Goal: Task Accomplishment & Management: Complete application form

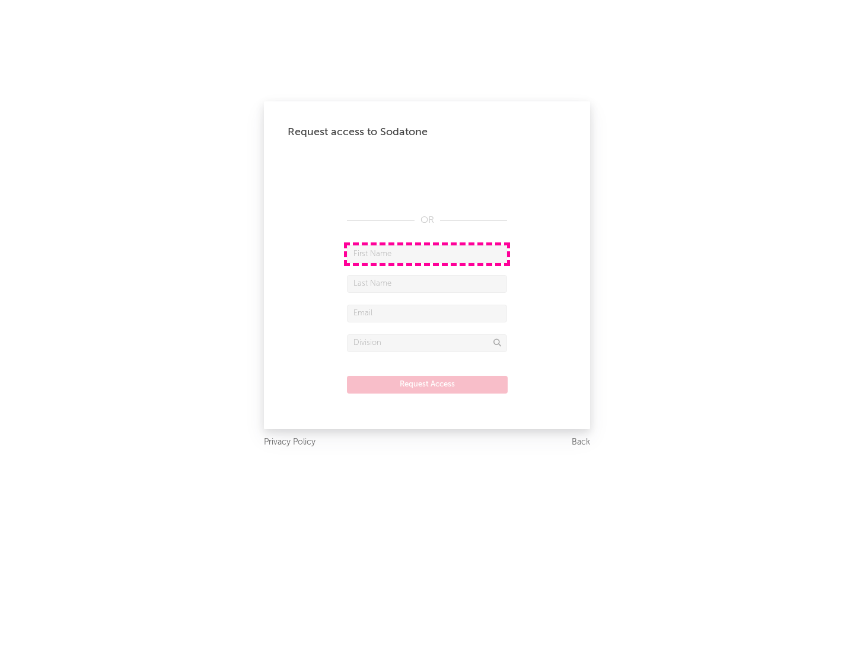
click at [427, 254] on input "text" at bounding box center [427, 255] width 160 height 18
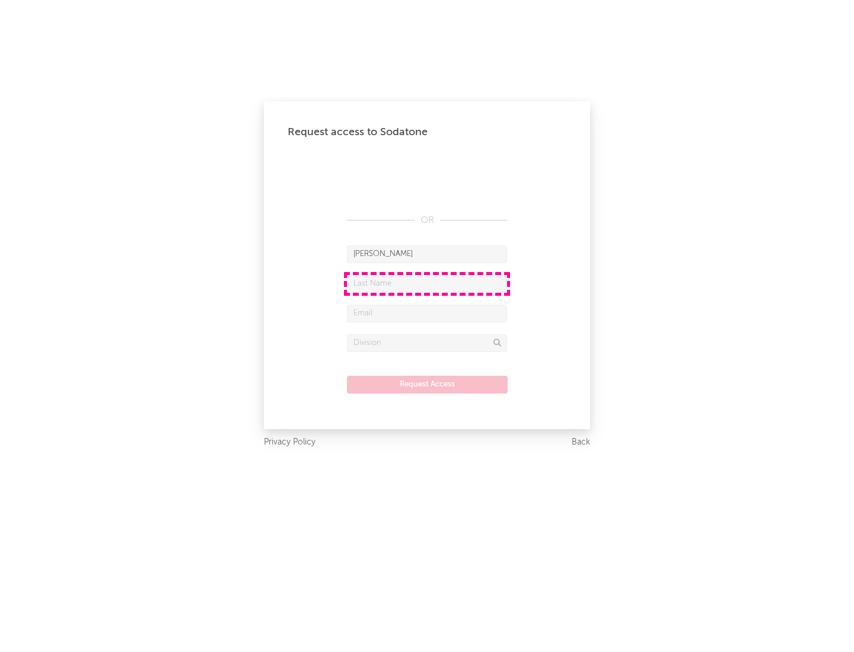
type input "[PERSON_NAME]"
click at [427, 284] on input "text" at bounding box center [427, 284] width 160 height 18
type input "[PERSON_NAME]"
click at [427, 313] on input "text" at bounding box center [427, 314] width 160 height 18
type input "[EMAIL_ADDRESS][DOMAIN_NAME]"
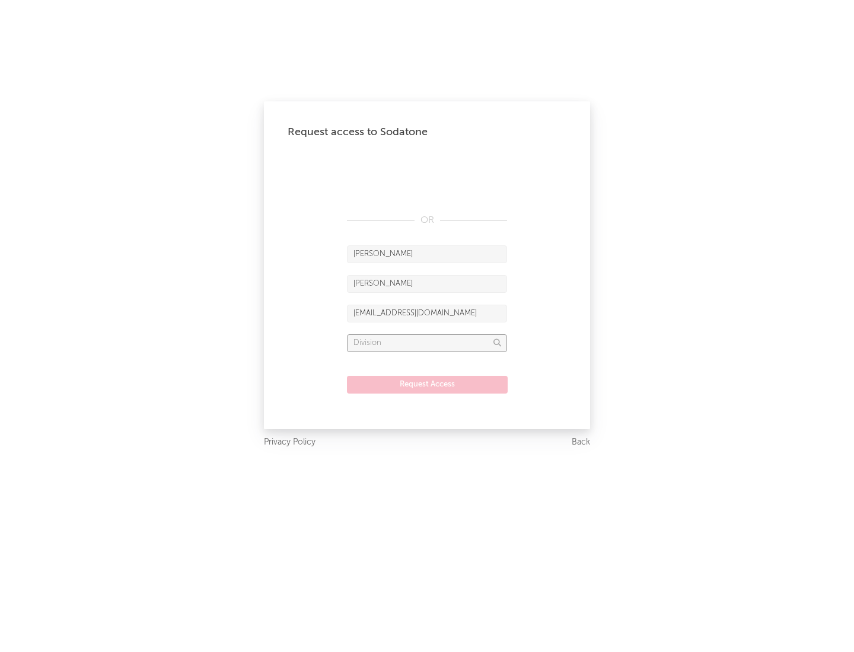
click at [427, 343] on input "text" at bounding box center [427, 344] width 160 height 18
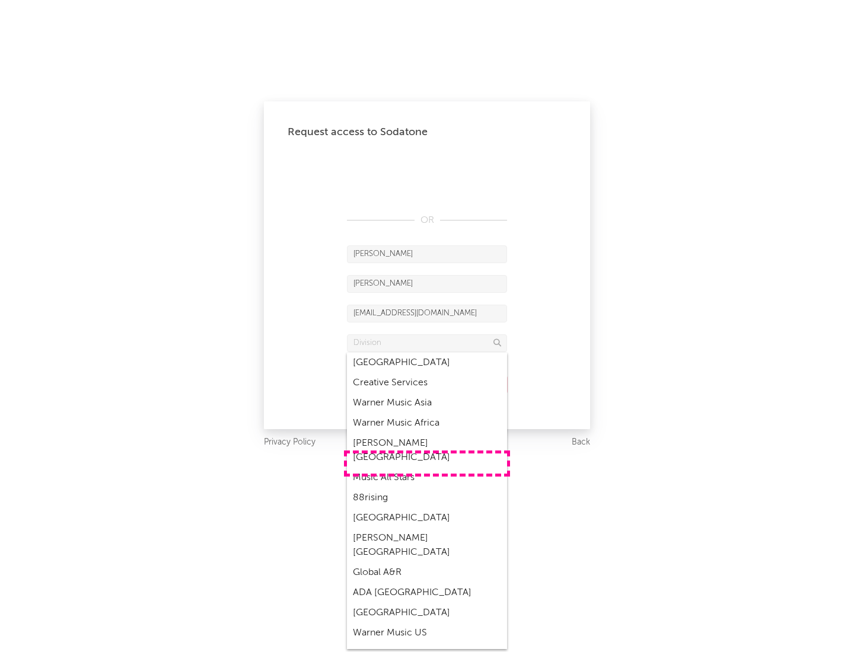
click at [427, 468] on div "Music All Stars" at bounding box center [427, 478] width 160 height 20
type input "Music All Stars"
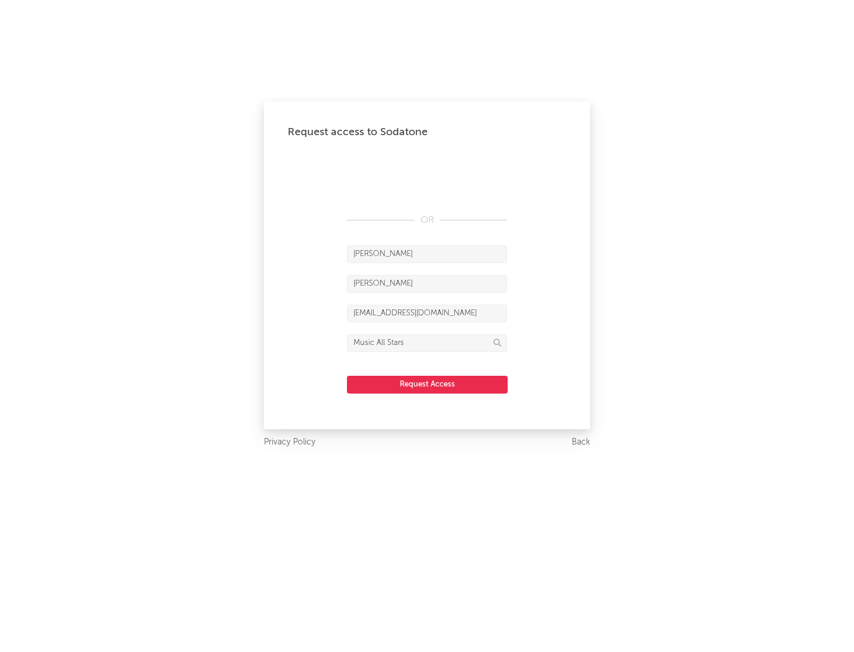
click at [427, 384] on button "Request Access" at bounding box center [427, 385] width 161 height 18
